Goal: Complete application form

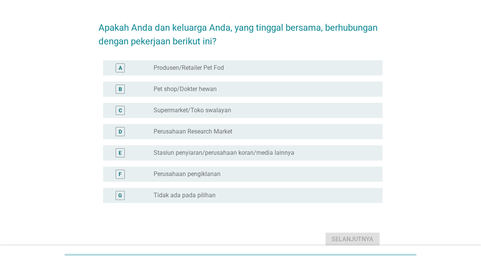
scroll to position [57, 0]
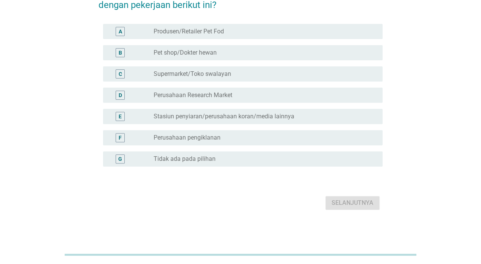
click at [112, 162] on div "G" at bounding box center [120, 159] width 22 height 9
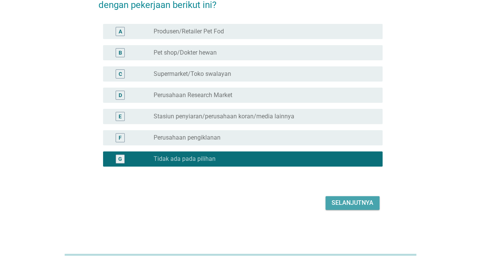
click at [361, 209] on button "Selanjutnya" at bounding box center [352, 203] width 54 height 14
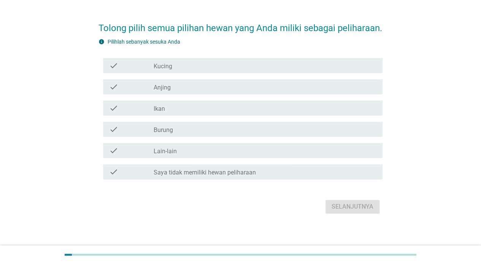
scroll to position [38, 0]
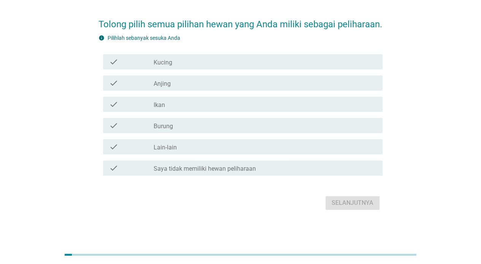
click at [359, 65] on div "check_box_outline_blank Kucing" at bounding box center [264, 61] width 223 height 9
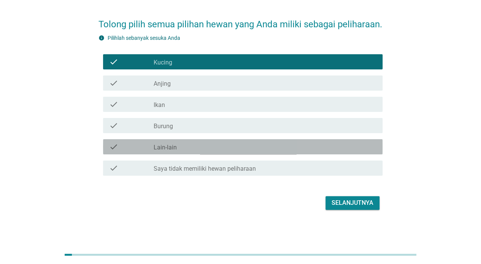
click at [323, 141] on div "check check_box_outline_blank Lain-lain" at bounding box center [242, 146] width 279 height 15
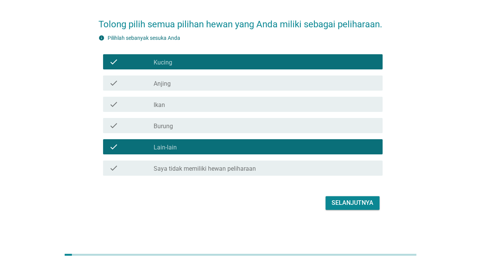
click at [328, 131] on div "check check_box_outline_blank Burung" at bounding box center [242, 125] width 279 height 15
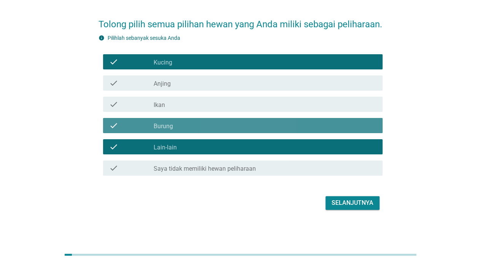
click at [334, 119] on div "check check_box_outline_blank Burung" at bounding box center [242, 125] width 279 height 15
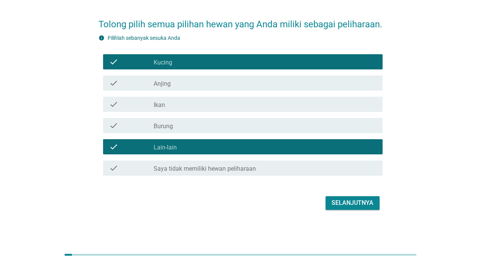
click at [348, 111] on div "check check_box_outline_blank Ikan" at bounding box center [242, 104] width 279 height 15
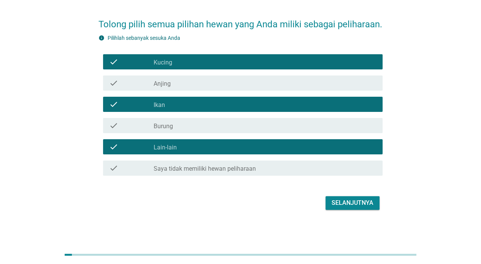
click at [341, 126] on div "check_box_outline_blank Burung" at bounding box center [264, 125] width 223 height 9
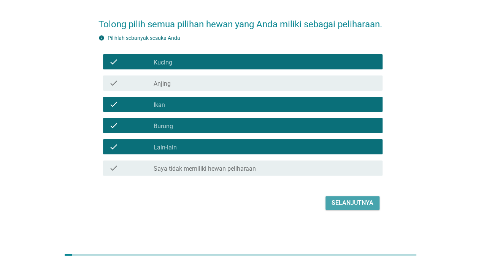
click at [346, 206] on div "Selanjutnya" at bounding box center [352, 203] width 42 height 9
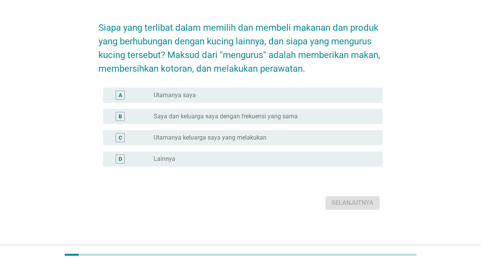
scroll to position [0, 0]
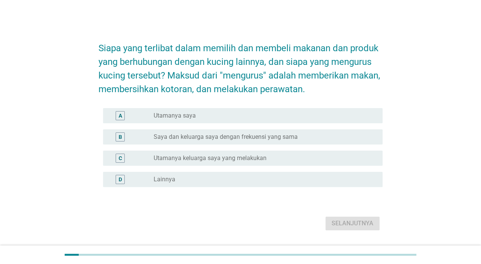
click at [351, 121] on div "A radio_button_unchecked Utamanya saya" at bounding box center [242, 115] width 279 height 15
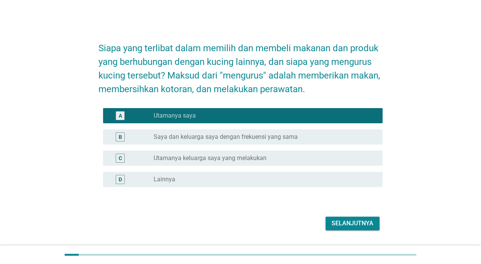
click at [345, 229] on button "Selanjutnya" at bounding box center [352, 224] width 54 height 14
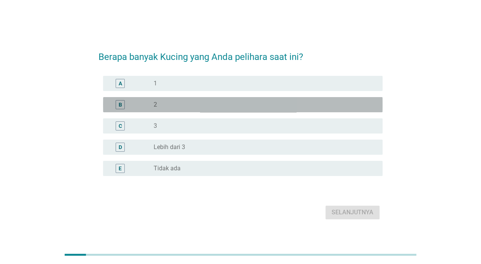
click at [341, 99] on div "B radio_button_unchecked 2" at bounding box center [242, 104] width 279 height 15
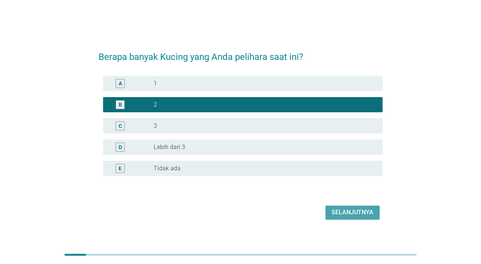
click at [351, 217] on div "Selanjutnya" at bounding box center [352, 212] width 42 height 9
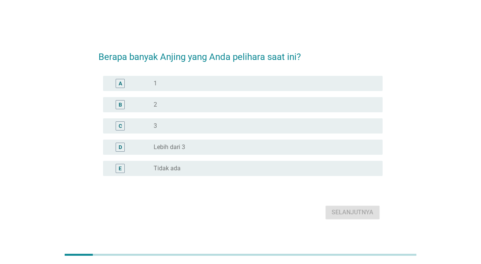
click at [346, 110] on div "B radio_button_unchecked 2" at bounding box center [242, 104] width 279 height 15
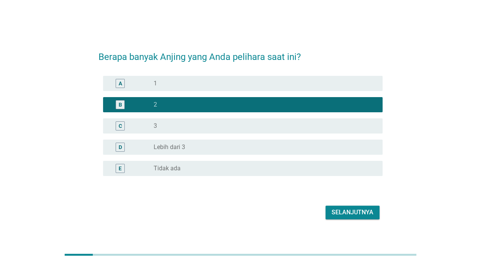
click at [358, 97] on div "B radio_button_checked 2" at bounding box center [242, 104] width 279 height 15
click at [326, 173] on div "E radio_button_unchecked Tidak ada" at bounding box center [242, 168] width 279 height 15
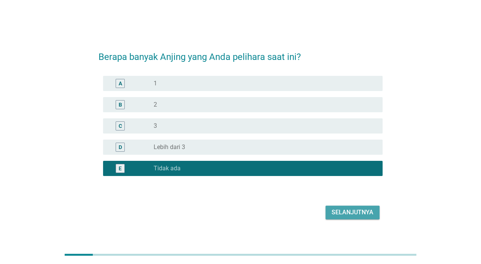
click at [344, 212] on div "Selanjutnya" at bounding box center [352, 212] width 42 height 9
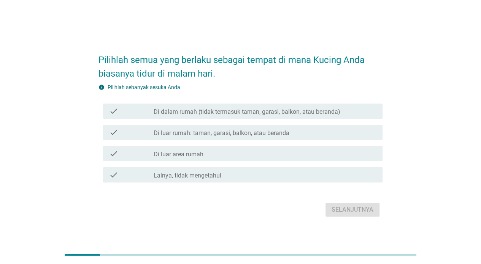
click at [340, 136] on div "check_box_outline_blank Di luar rumah: taman, garasi, balkon, atau beranda" at bounding box center [264, 132] width 223 height 9
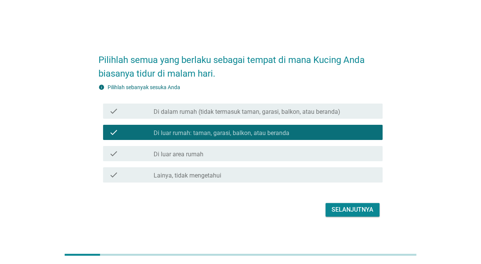
click at [342, 214] on div "Selanjutnya" at bounding box center [352, 210] width 42 height 9
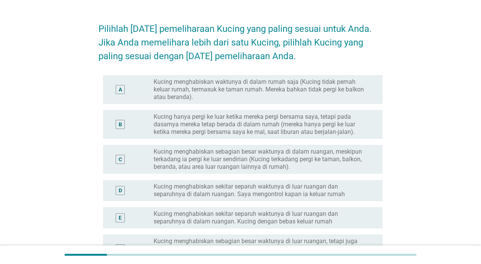
scroll to position [21, 0]
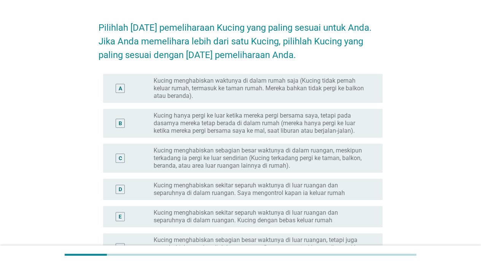
click at [109, 92] on div "A" at bounding box center [120, 88] width 22 height 23
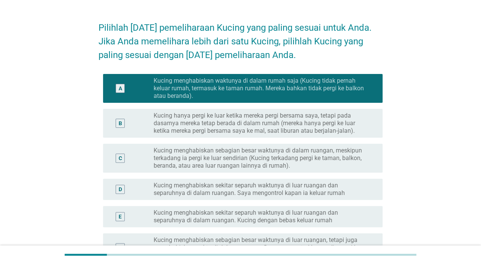
click at [117, 126] on div "B" at bounding box center [119, 123] width 9 height 9
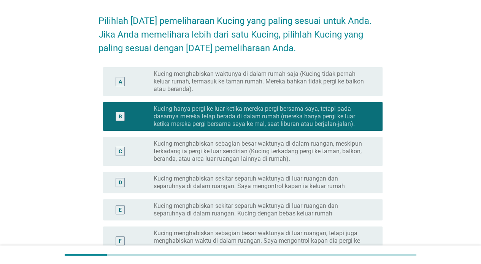
scroll to position [28, 0]
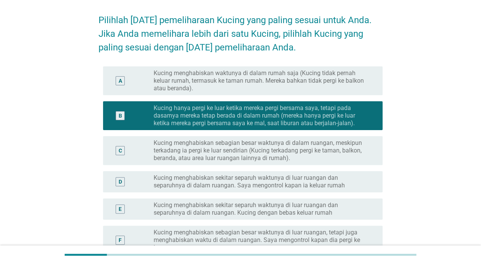
click at [116, 144] on div "C" at bounding box center [120, 150] width 22 height 23
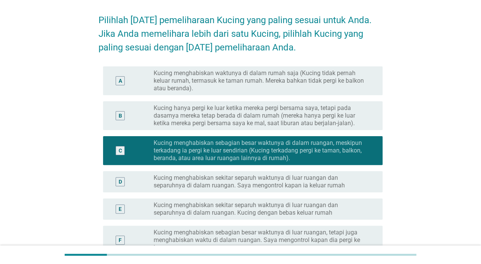
click at [106, 181] on div "D radio_button_unchecked Kucing menghabiskan sekitar separuh waktunya di luar r…" at bounding box center [242, 181] width 279 height 21
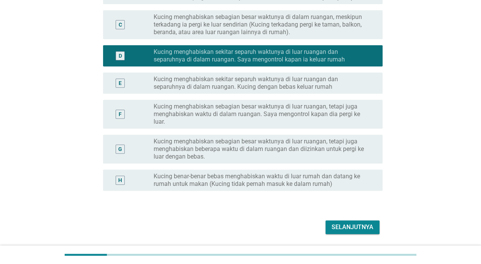
scroll to position [157, 0]
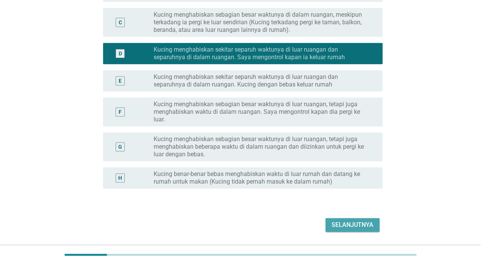
click at [367, 227] on div "Selanjutnya" at bounding box center [352, 225] width 42 height 9
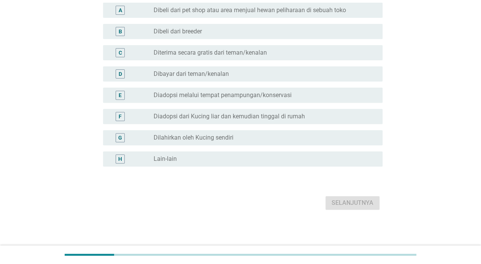
scroll to position [0, 0]
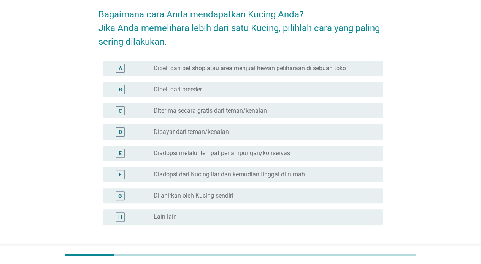
click at [349, 90] on div "radio_button_unchecked Dibeli dari breeder" at bounding box center [261, 90] width 217 height 8
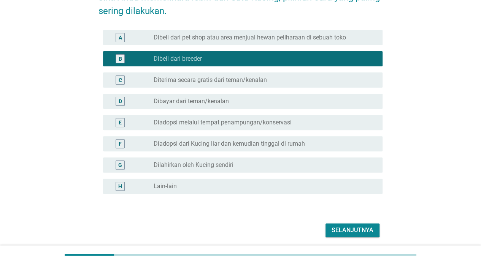
scroll to position [92, 0]
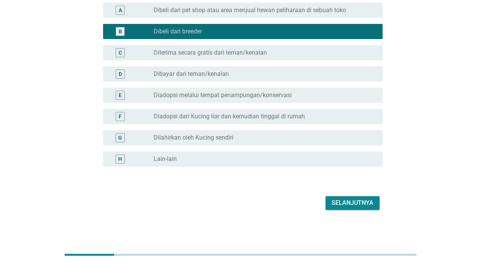
click at [350, 197] on button "Selanjutnya" at bounding box center [352, 203] width 54 height 14
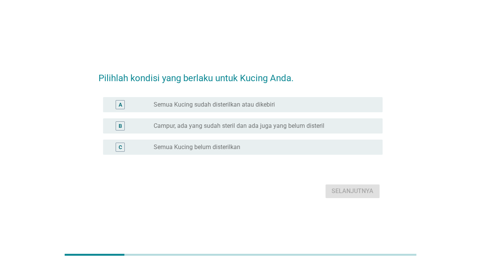
click at [365, 109] on div "A radio_button_unchecked Semua Kucing sudah disterilkan atau dikebiri" at bounding box center [242, 104] width 279 height 15
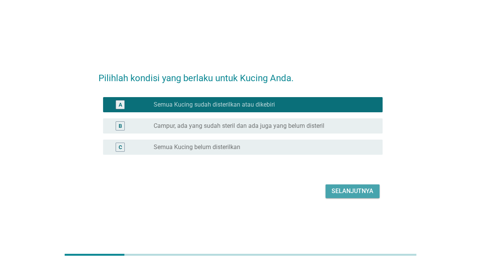
click at [347, 193] on div "Selanjutnya" at bounding box center [352, 191] width 42 height 9
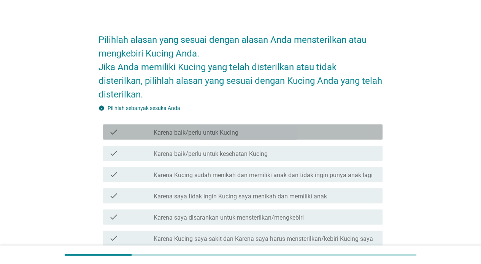
scroll to position [20, 0]
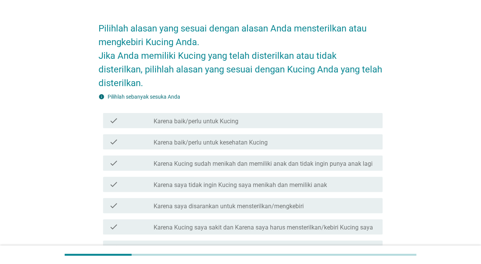
click at [279, 124] on div "check_box_outline_blank Karena baik/perlu untuk Kucing" at bounding box center [264, 120] width 223 height 9
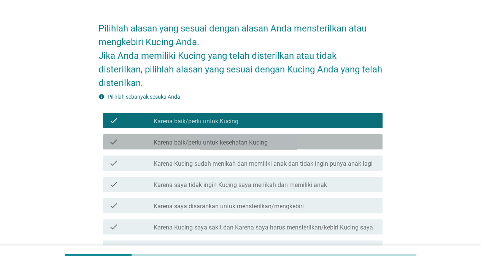
click at [277, 144] on div "check_box_outline_blank Karena baik/perlu untuk kesehatan Kucing" at bounding box center [264, 142] width 223 height 9
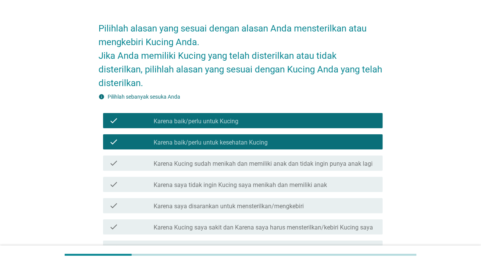
scroll to position [142, 0]
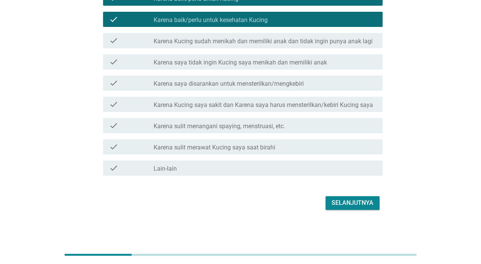
click at [293, 130] on div "check_box_outline_blank Karena sulit menangani spaying, menstruasi, etc." at bounding box center [264, 125] width 223 height 9
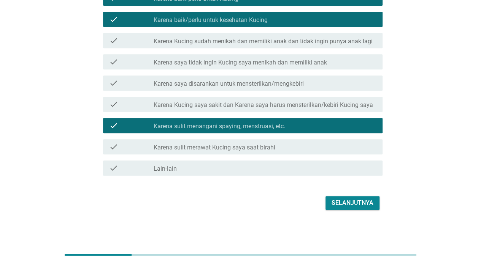
click at [291, 149] on div "check_box_outline_blank Karena sulit merawat Kucing saya saat birahi" at bounding box center [264, 146] width 223 height 9
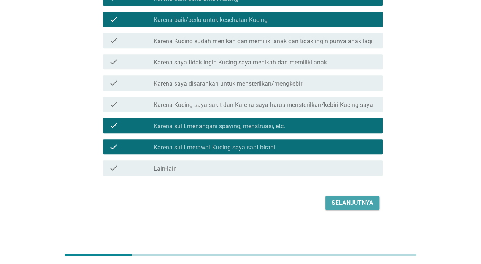
click at [346, 207] on button "Selanjutnya" at bounding box center [352, 203] width 54 height 14
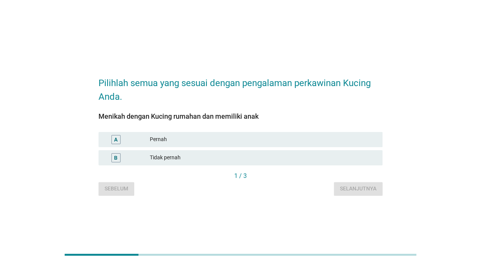
click at [267, 161] on div "Tidak pernah" at bounding box center [263, 157] width 226 height 9
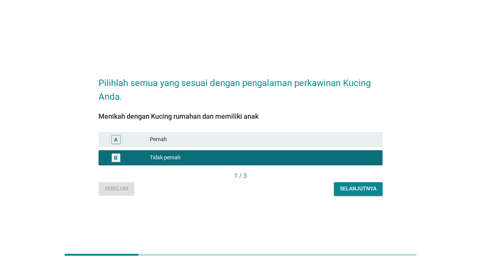
click at [358, 189] on div "Selanjutnya" at bounding box center [358, 189] width 36 height 8
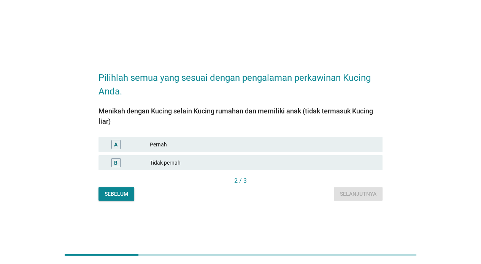
click at [321, 168] on div "B Tidak pernah" at bounding box center [240, 162] width 284 height 15
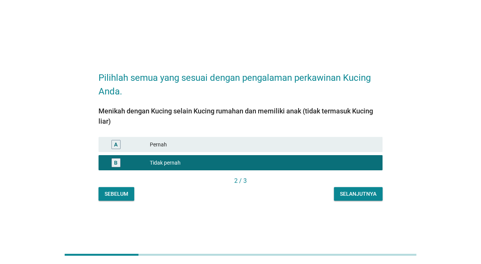
click at [369, 195] on div "Selanjutnya" at bounding box center [358, 194] width 36 height 8
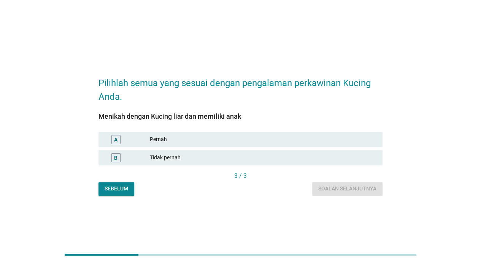
click at [334, 163] on div "B Tidak pernah" at bounding box center [240, 157] width 284 height 15
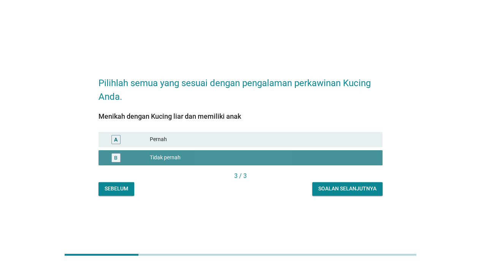
click at [352, 195] on button "Soalan selanjutnya" at bounding box center [347, 189] width 70 height 14
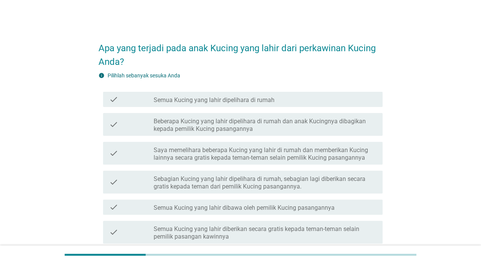
click at [310, 102] on div "check_box_outline_blank Semua Kucing yang lahir dipelihara di rumah" at bounding box center [264, 99] width 223 height 9
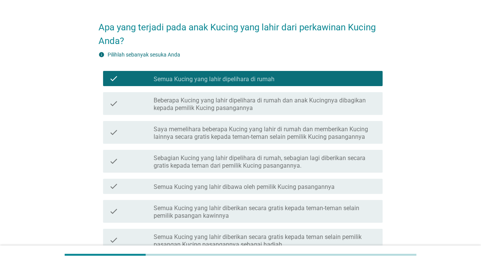
scroll to position [21, 0]
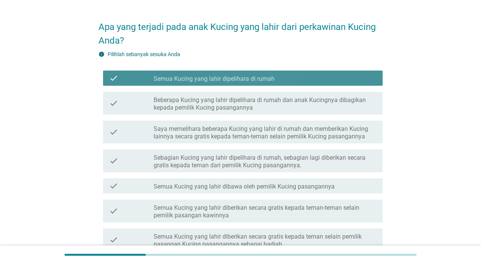
click at [331, 82] on div "check_box_outline_blank Semua Kucing yang lahir dipelihara di rumah" at bounding box center [264, 78] width 223 height 9
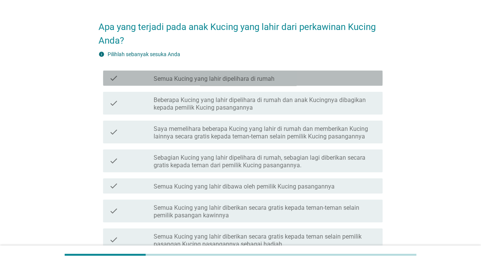
click at [322, 81] on div "check_box_outline_blank Semua Kucing yang lahir dipelihara di rumah" at bounding box center [264, 78] width 223 height 9
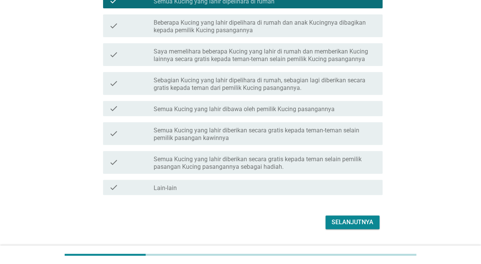
scroll to position [118, 0]
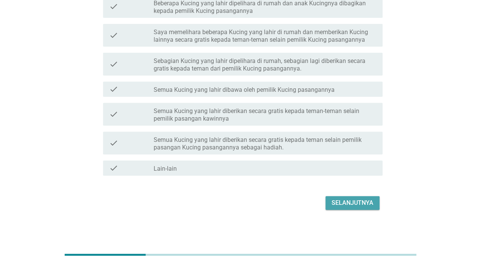
click at [346, 210] on button "Selanjutnya" at bounding box center [352, 203] width 54 height 14
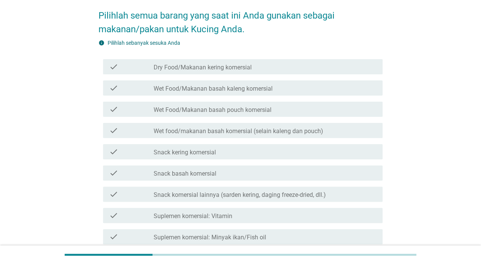
scroll to position [38, 0]
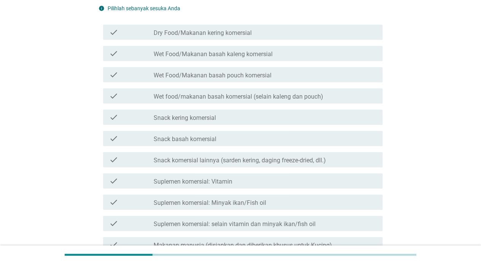
click at [330, 122] on div "check check_box_outline_blank Snack kering komersial" at bounding box center [242, 117] width 279 height 15
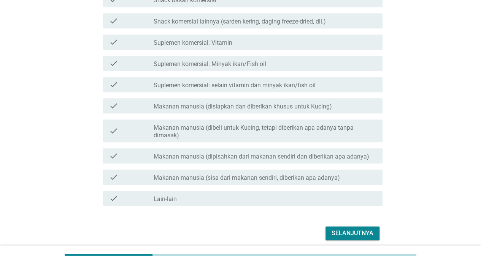
scroll to position [237, 0]
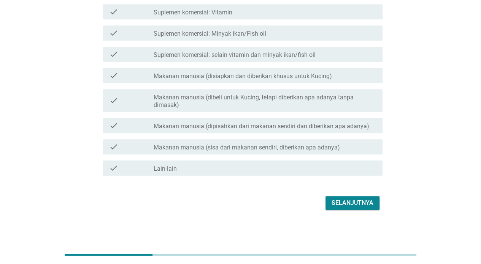
click at [350, 206] on div "Selanjutnya" at bounding box center [352, 203] width 42 height 9
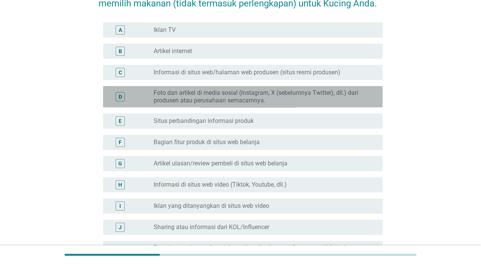
scroll to position [0, 0]
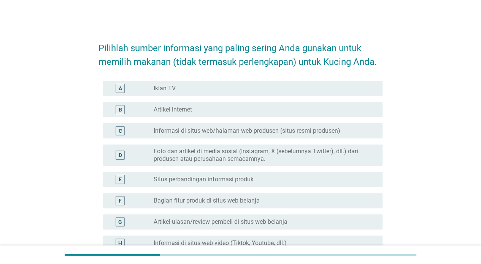
click at [322, 83] on div "A radio_button_unchecked Iklan TV" at bounding box center [242, 88] width 279 height 15
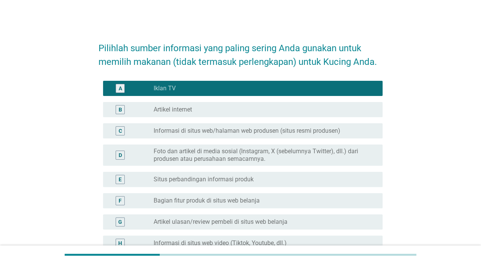
scroll to position [28, 0]
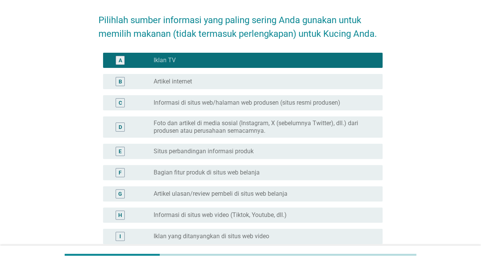
click at [285, 150] on div "radio_button_unchecked Situs perbandingan informasi produk" at bounding box center [261, 152] width 217 height 8
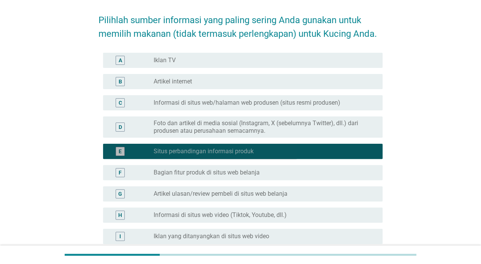
click at [290, 152] on div "radio_button_checked Situs perbandingan informasi produk" at bounding box center [261, 152] width 217 height 8
click at [300, 106] on label "Informasi di situs web/halaman web produsen (situs resmi produsen)" at bounding box center [246, 103] width 187 height 8
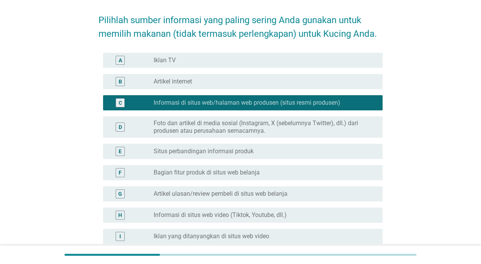
click at [286, 155] on div "radio_button_unchecked Situs perbandingan informasi produk" at bounding box center [264, 151] width 223 height 9
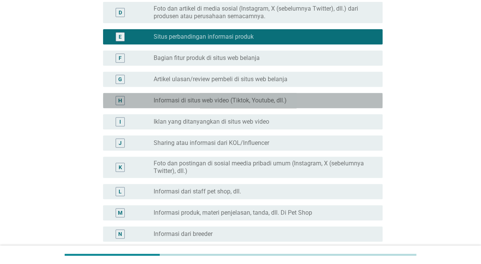
scroll to position [282, 0]
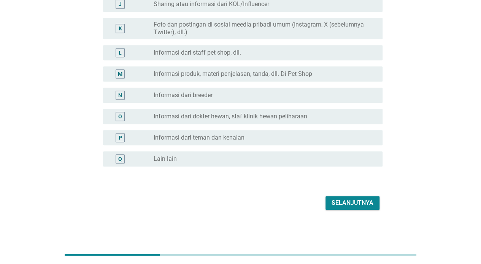
click at [283, 139] on div "radio_button_unchecked Informasi dari teman dan [PERSON_NAME]" at bounding box center [261, 138] width 217 height 8
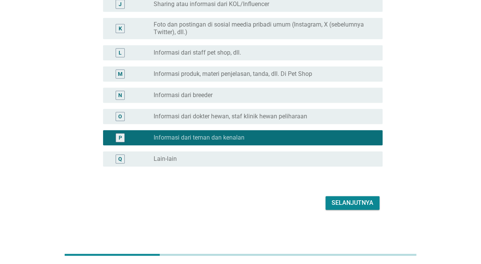
click at [351, 200] on div "Selanjutnya" at bounding box center [352, 203] width 42 height 9
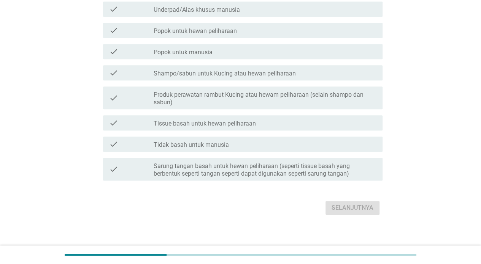
scroll to position [0, 0]
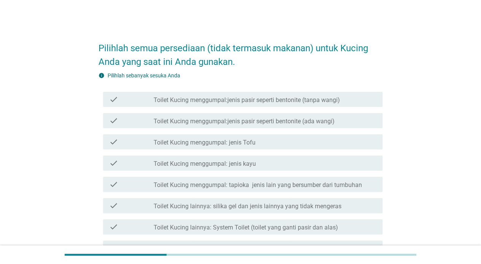
click at [337, 100] on label "Toilet Kucing menggumpal:jenis pasir seperti bentonite (tanpa wangi)" at bounding box center [246, 100] width 186 height 8
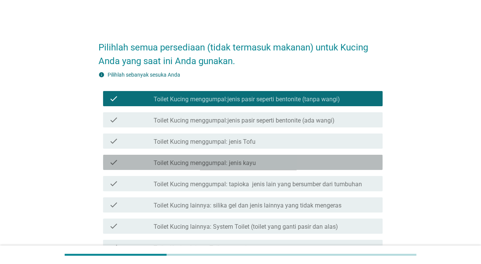
scroll to position [0, 0]
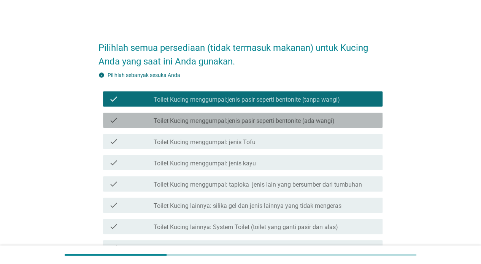
click at [348, 116] on div "check_box_outline_blank Toilet Kucing menggumpal:jenis pasir seperti bentonite …" at bounding box center [264, 120] width 223 height 9
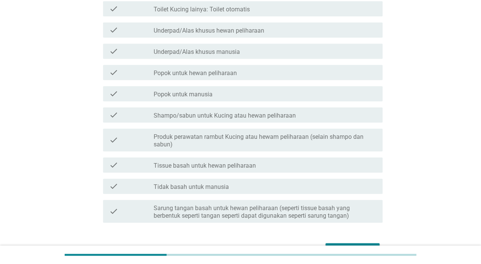
scroll to position [287, 0]
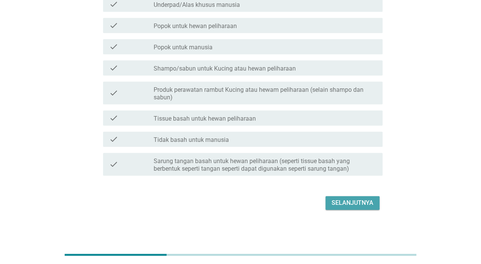
click at [346, 202] on div "Selanjutnya" at bounding box center [352, 203] width 42 height 9
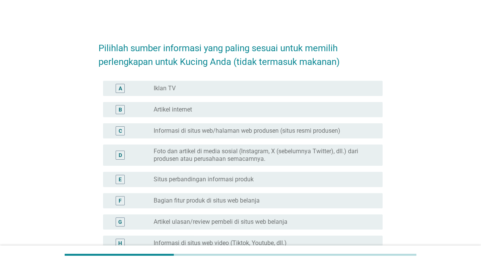
click at [271, 137] on div "C radio_button_unchecked Informasi di situs web/halaman web produsen (situs res…" at bounding box center [242, 130] width 279 height 15
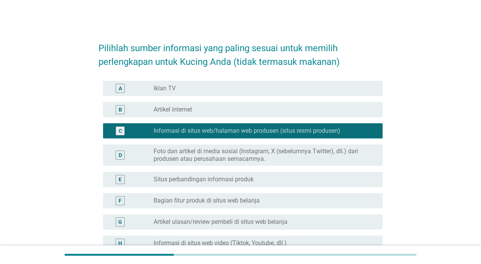
click at [277, 150] on label "Foto dan artikel di media sosial (Instagram, X (sebelumnya Twitter), dll.) dari…" at bounding box center [261, 155] width 217 height 15
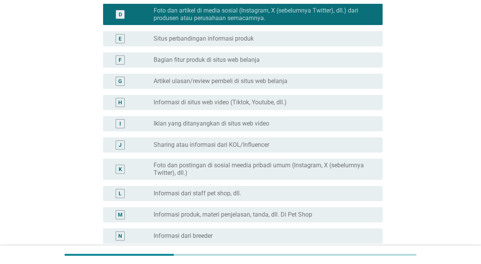
scroll to position [282, 0]
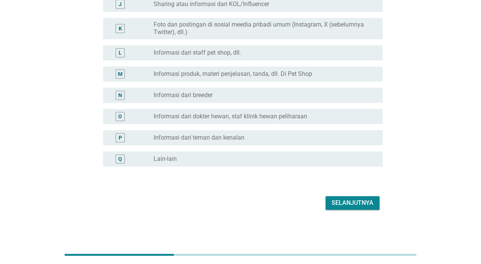
click at [344, 204] on div "Selanjutnya" at bounding box center [352, 203] width 42 height 9
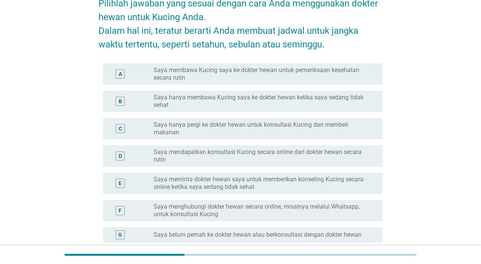
scroll to position [47, 0]
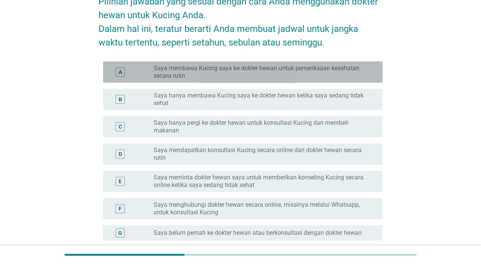
click at [352, 78] on label "Saya membawa Kucing saya ke dokter hewan untuk pemeriksaan kesehatan secara rut…" at bounding box center [261, 72] width 217 height 15
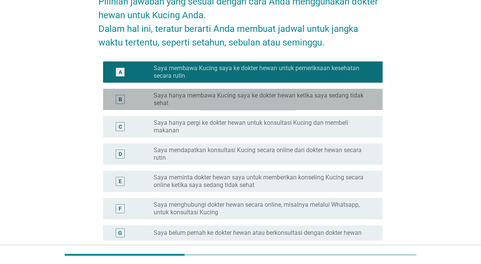
click at [344, 104] on label "Saya hanya membawa Kucing saya ke dokter hewan ketika saya sedang tidak sehat" at bounding box center [261, 99] width 217 height 15
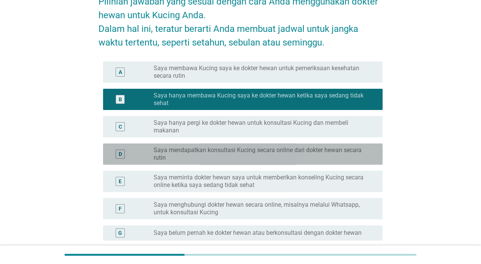
click at [331, 150] on label "Saya mendapatkan konsultasi Kucing secara online dari dokter hewan secara rutin" at bounding box center [261, 154] width 217 height 15
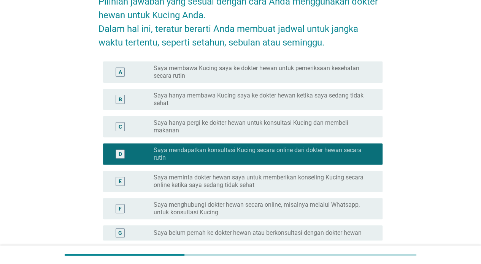
click at [339, 106] on label "Saya hanya membawa Kucing saya ke dokter hewan ketika saya sedang tidak sehat" at bounding box center [261, 99] width 217 height 15
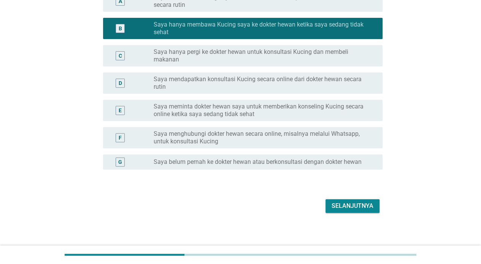
scroll to position [121, 0]
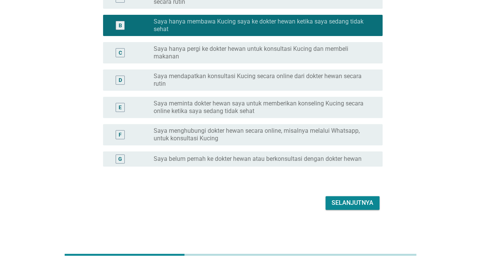
click at [361, 208] on button "Selanjutnya" at bounding box center [352, 203] width 54 height 14
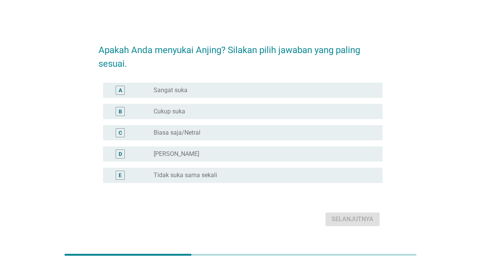
click at [293, 159] on div "D radio_button_unchecked Kurang Suka" at bounding box center [242, 154] width 279 height 15
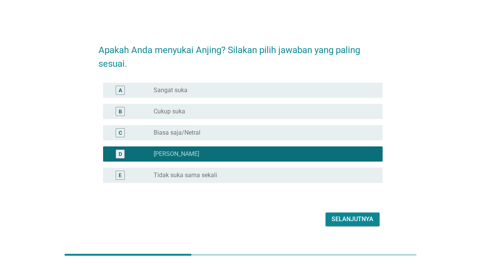
click at [351, 214] on button "Selanjutnya" at bounding box center [352, 220] width 54 height 14
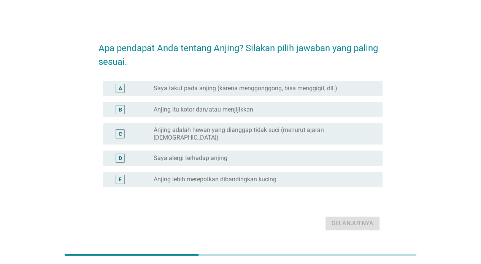
click at [346, 92] on div "radio_button_unchecked Saya takut pada anjing (karena menggonggong, bisa menggi…" at bounding box center [261, 89] width 217 height 8
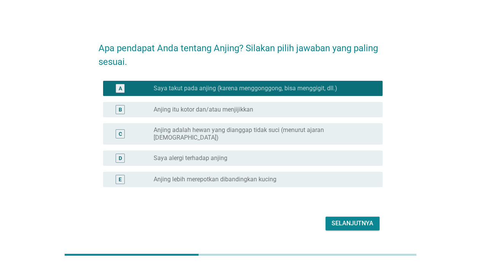
click at [335, 221] on div "Selanjutnya" at bounding box center [352, 223] width 42 height 9
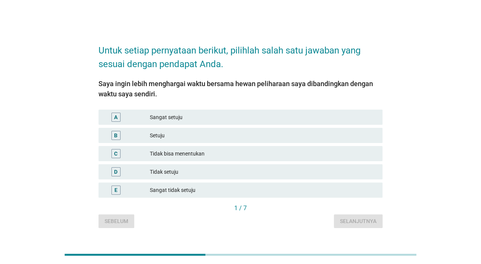
click at [320, 140] on div "B Setuju" at bounding box center [240, 135] width 284 height 15
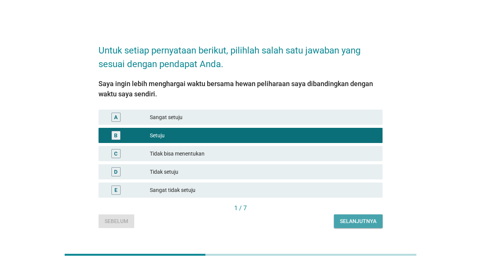
click at [353, 217] on button "Selanjutnya" at bounding box center [358, 222] width 49 height 14
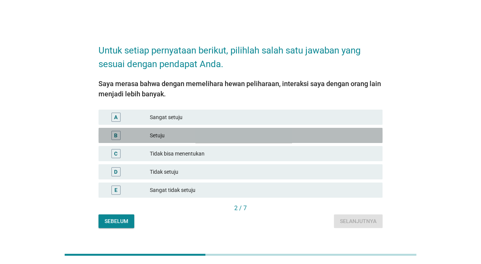
click at [305, 143] on div "B Setuju" at bounding box center [240, 135] width 284 height 15
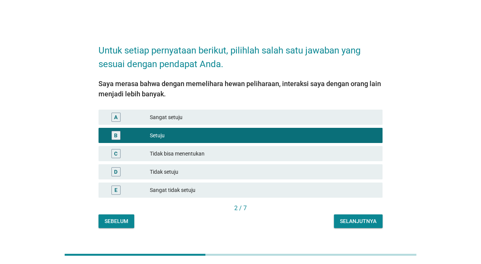
click at [349, 223] on div "Selanjutnya" at bounding box center [358, 222] width 36 height 8
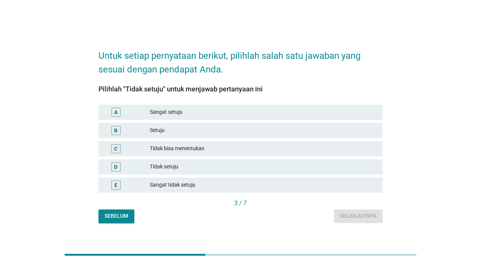
click at [316, 174] on div "D Tidak setuju" at bounding box center [240, 167] width 284 height 15
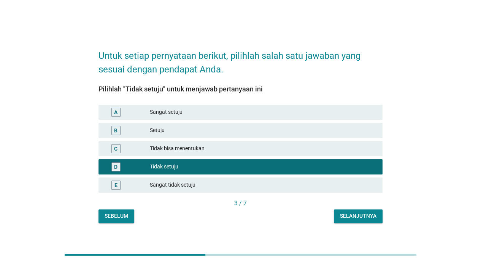
click at [353, 218] on div "Selanjutnya" at bounding box center [358, 216] width 36 height 8
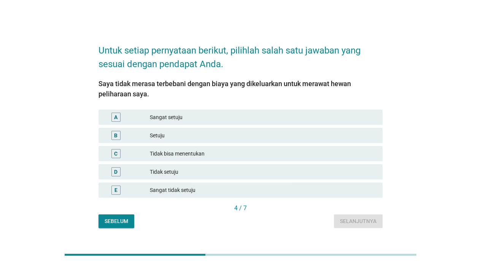
click at [311, 142] on div "B Setuju" at bounding box center [240, 135] width 284 height 15
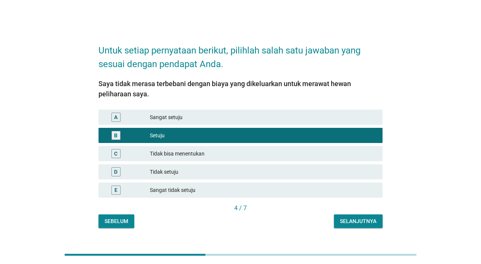
click at [356, 217] on button "Selanjutnya" at bounding box center [358, 222] width 49 height 14
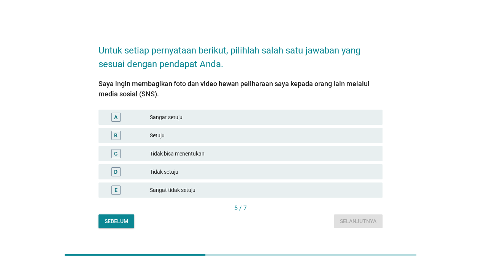
click at [380, 151] on div "C Tidak bisa menentukan" at bounding box center [240, 153] width 284 height 15
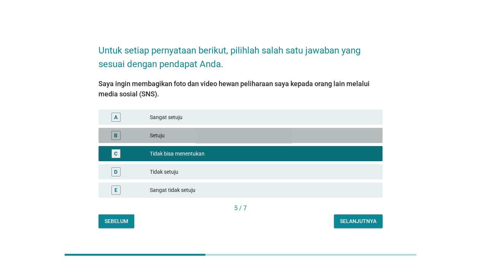
click at [322, 137] on div "Setuju" at bounding box center [263, 135] width 226 height 9
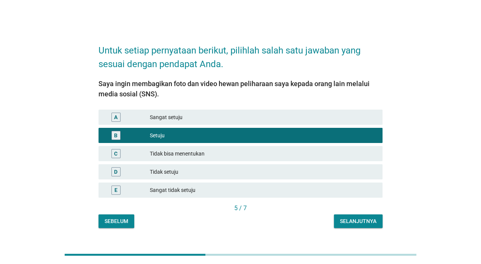
click at [361, 215] on button "Selanjutnya" at bounding box center [358, 222] width 49 height 14
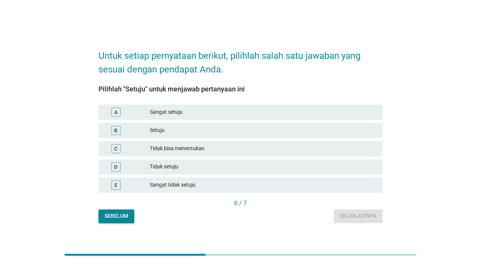
click at [322, 130] on div "Setuju" at bounding box center [263, 130] width 226 height 9
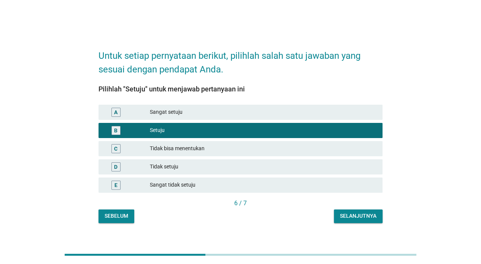
click at [365, 214] on div "Selanjutnya" at bounding box center [358, 216] width 36 height 8
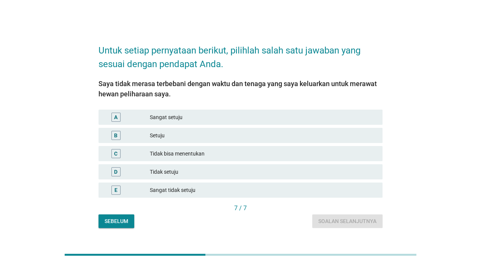
click at [315, 141] on div "B Setuju" at bounding box center [240, 135] width 284 height 15
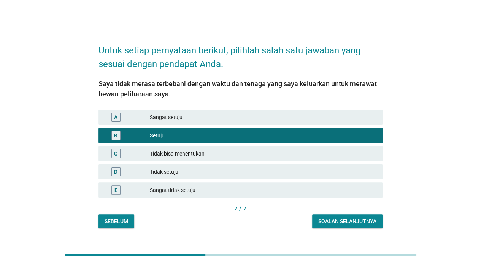
click at [350, 224] on div "Soalan selanjutnya" at bounding box center [347, 222] width 58 height 8
click at [349, 230] on div "Untuk setiap pernyataan berikut, pilihlah salah satu jawaban yang sesuai dengan…" at bounding box center [240, 132] width 296 height 204
